Goal: Submit feedback/report problem

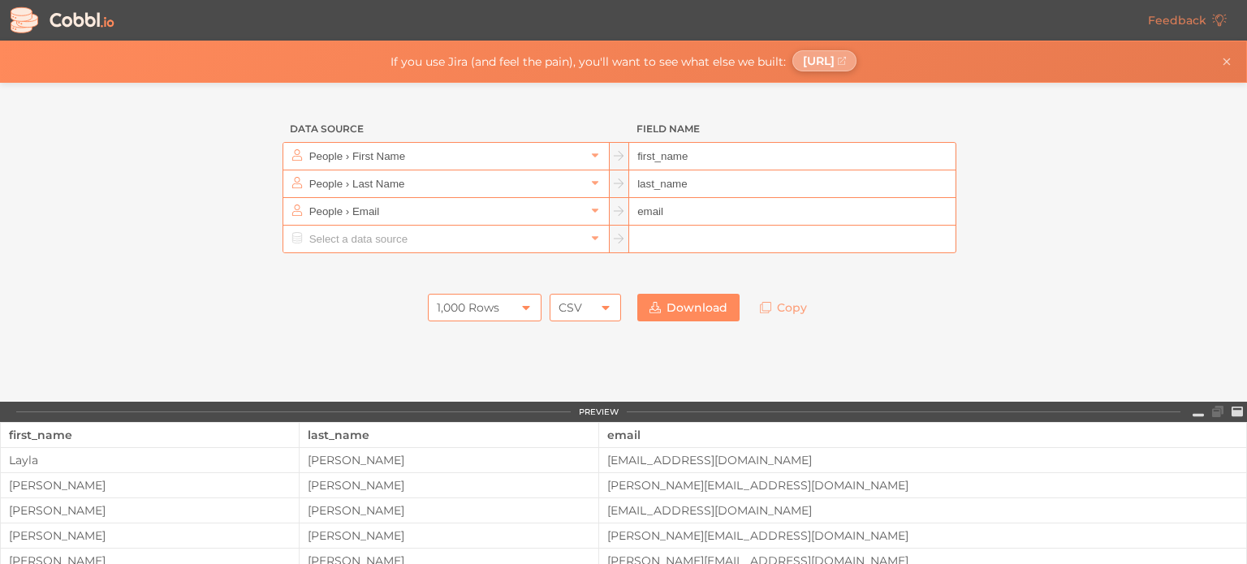
click at [834, 64] on span "[URL]" at bounding box center [819, 60] width 32 height 13
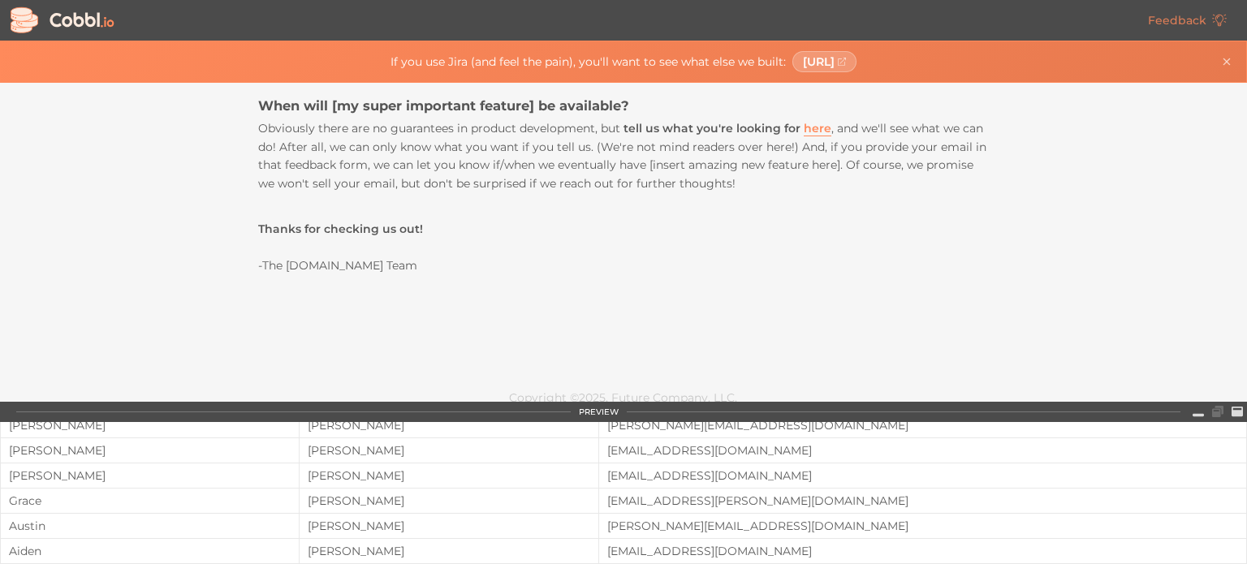
scroll to position [510, 0]
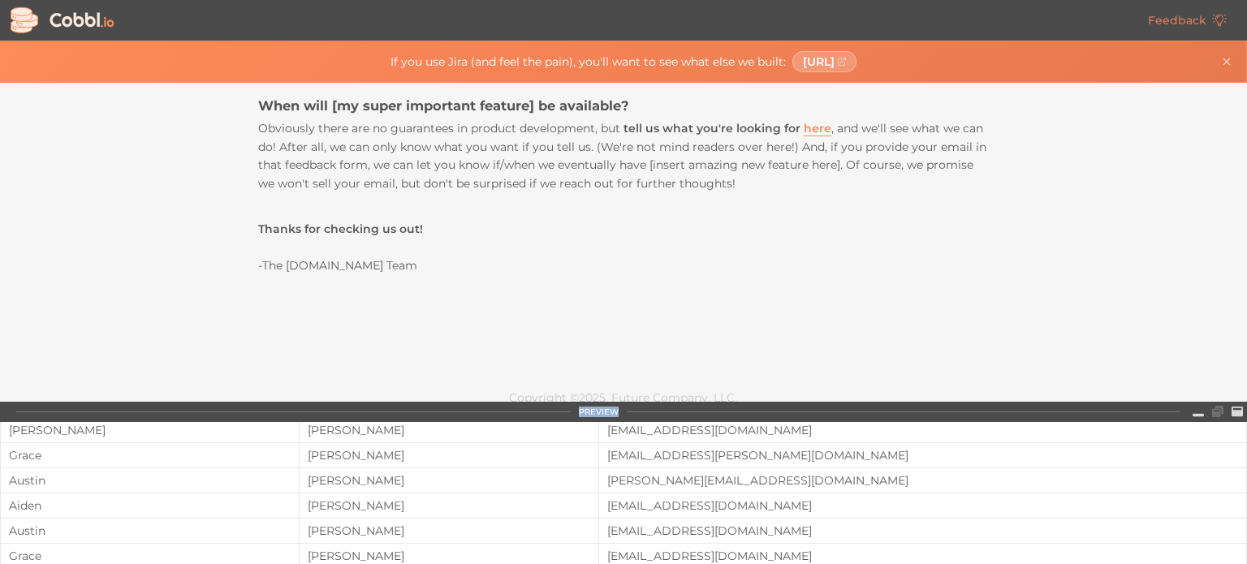
drag, startPoint x: 1246, startPoint y: 353, endPoint x: 1246, endPoint y: 431, distance: 77.9
click at [1246, 431] on div "Feedback If you use Jira (and feel the pain), you'll want to see what else we b…" at bounding box center [623, 282] width 1247 height 564
click at [869, 212] on p "Thanks for checking us out! -The Cobbl.io Team" at bounding box center [623, 239] width 731 height 71
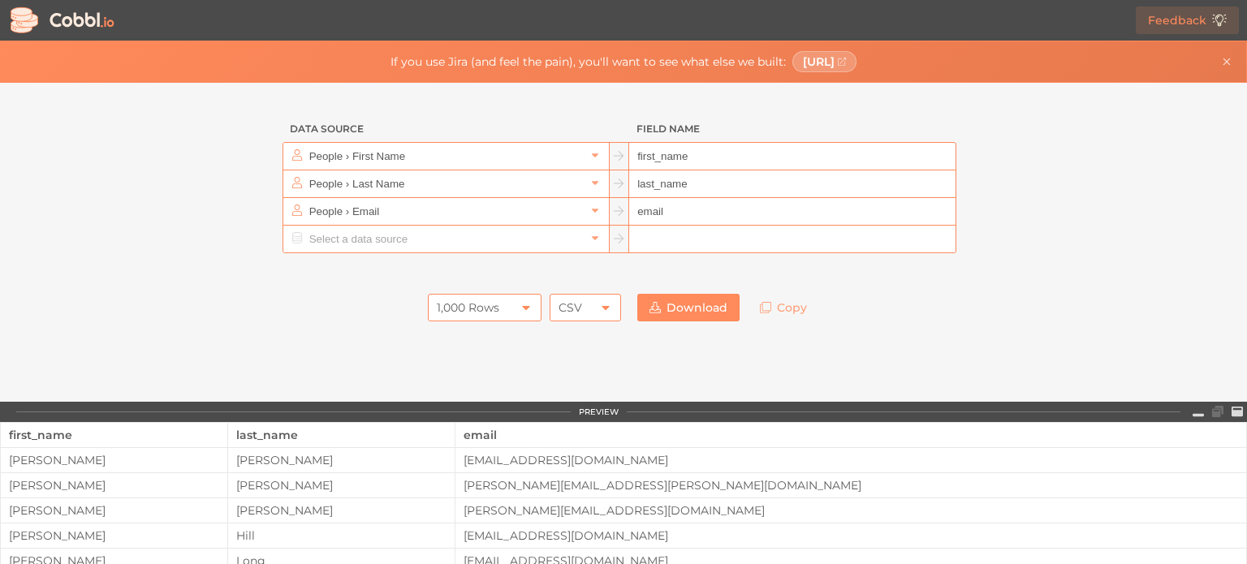
click at [1172, 19] on link "Feedback" at bounding box center [1187, 20] width 103 height 28
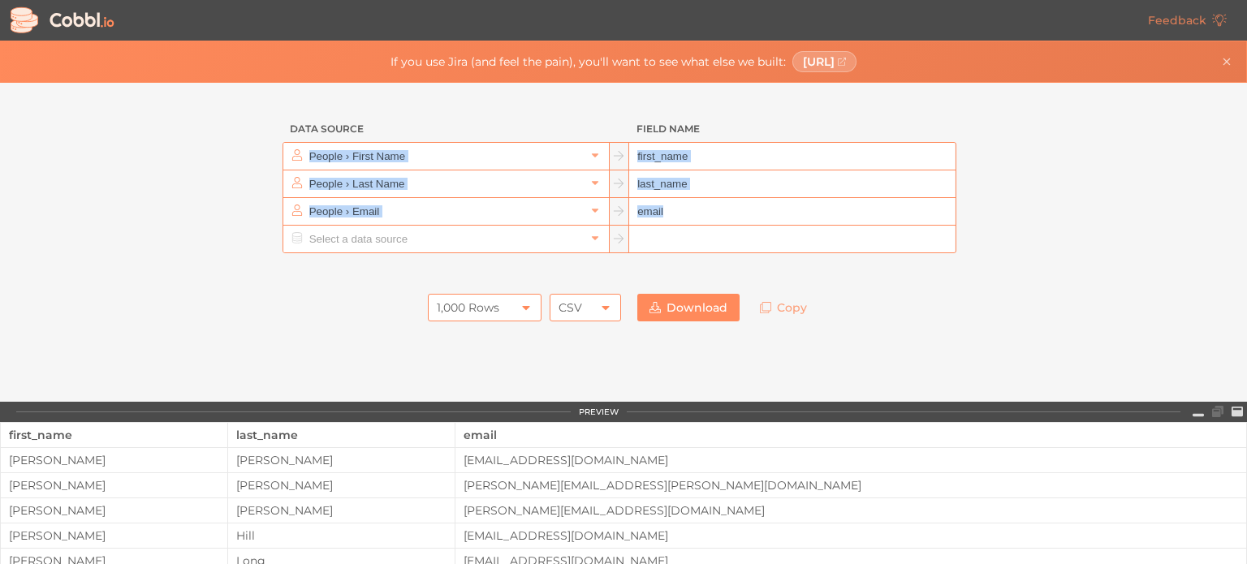
drag, startPoint x: 1246, startPoint y: 113, endPoint x: 1246, endPoint y: 218, distance: 105.5
click at [1246, 218] on div "Feedback If you use Jira (and feel the pain), you'll want to see what else we b…" at bounding box center [623, 282] width 1247 height 564
